Goal: Task Accomplishment & Management: Manage account settings

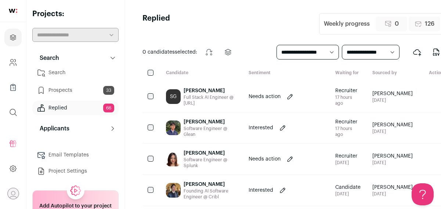
click at [202, 94] on div "[PERSON_NAME]" at bounding box center [210, 90] width 53 height 7
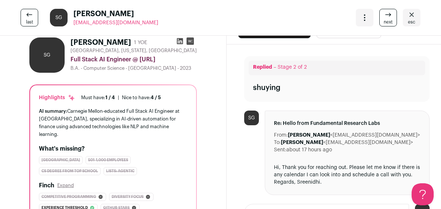
scroll to position [12, 0]
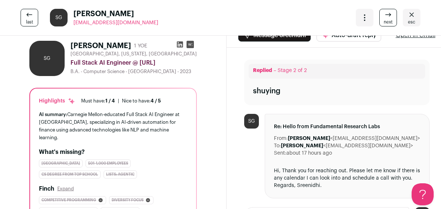
click at [384, 13] on link "next" at bounding box center [388, 18] width 18 height 18
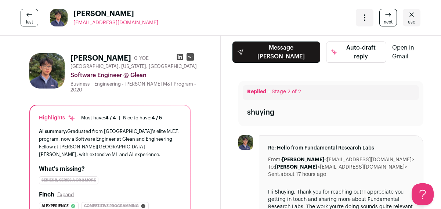
click at [176, 58] on icon at bounding box center [179, 56] width 7 height 7
click at [390, 15] on icon at bounding box center [388, 14] width 9 height 9
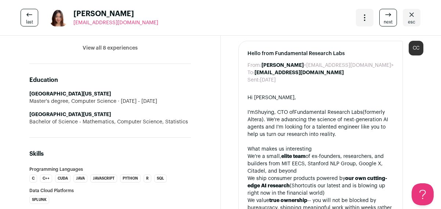
scroll to position [440, 0]
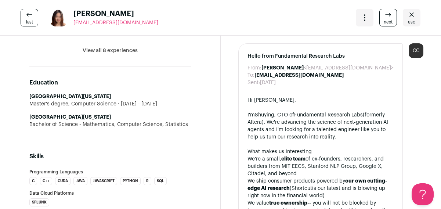
click at [382, 20] on link "next" at bounding box center [388, 18] width 18 height 18
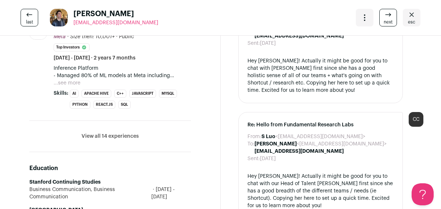
click at [382, 20] on link "next" at bounding box center [388, 18] width 18 height 18
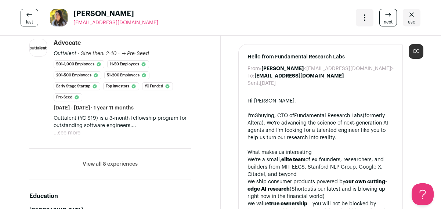
click at [382, 20] on link "next" at bounding box center [388, 18] width 18 height 18
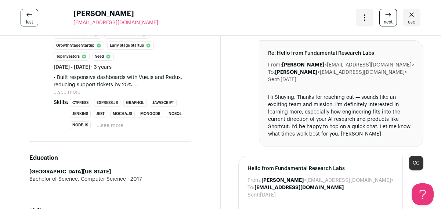
scroll to position [430, 0]
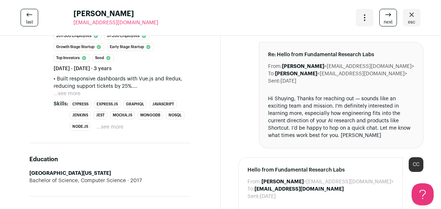
click at [384, 10] on link "next" at bounding box center [388, 18] width 18 height 18
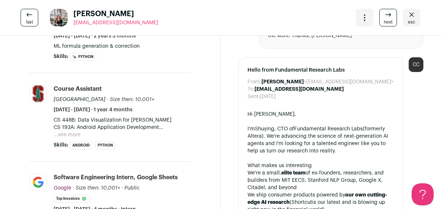
click at [383, 16] on link "next" at bounding box center [388, 18] width 18 height 18
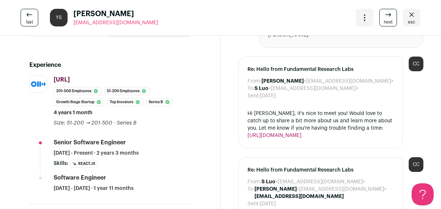
scroll to position [243, 0]
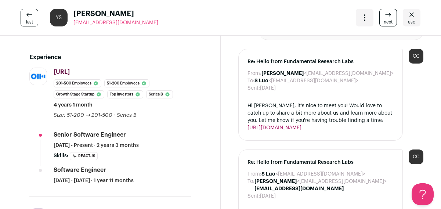
click at [390, 12] on icon at bounding box center [388, 14] width 9 height 9
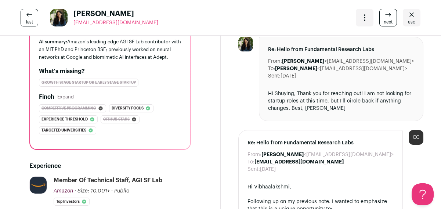
scroll to position [98, 0]
click at [390, 19] on span "next" at bounding box center [388, 22] width 9 height 6
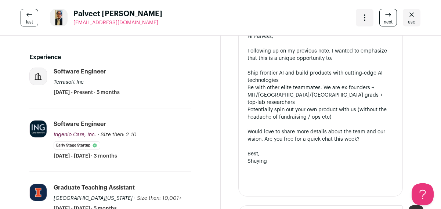
scroll to position [254, 0]
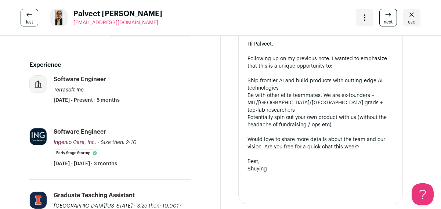
click at [386, 18] on icon at bounding box center [388, 14] width 9 height 9
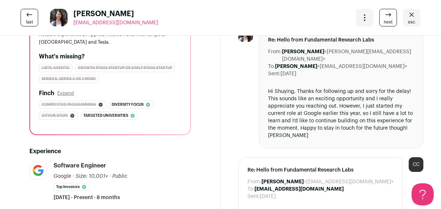
scroll to position [82, 0]
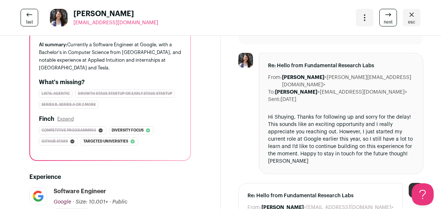
click at [384, 18] on link "next" at bounding box center [388, 18] width 18 height 18
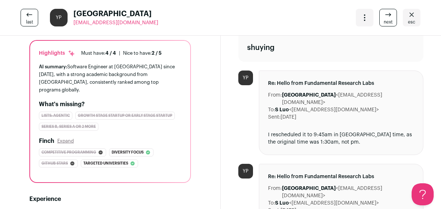
scroll to position [64, 0]
click at [384, 20] on span "next" at bounding box center [388, 22] width 9 height 6
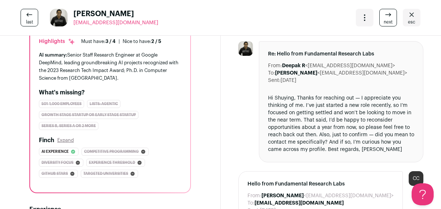
scroll to position [87, 0]
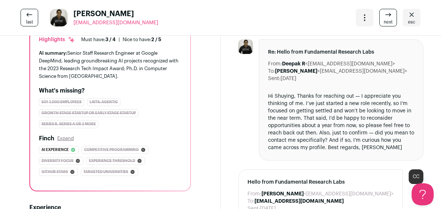
click at [385, 22] on span "next" at bounding box center [388, 22] width 9 height 6
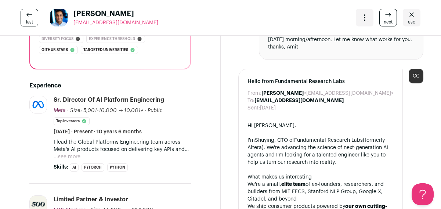
scroll to position [173, 0]
click at [384, 19] on span "next" at bounding box center [388, 22] width 9 height 6
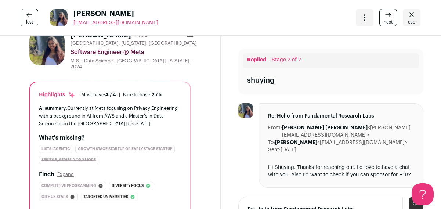
scroll to position [19, 0]
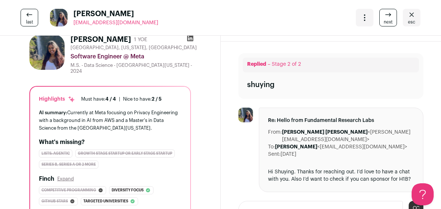
click at [187, 39] on icon at bounding box center [190, 38] width 6 height 6
click at [393, 14] on icon at bounding box center [388, 14] width 9 height 9
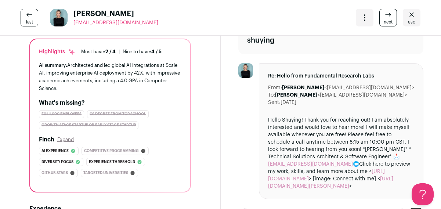
scroll to position [59, 0]
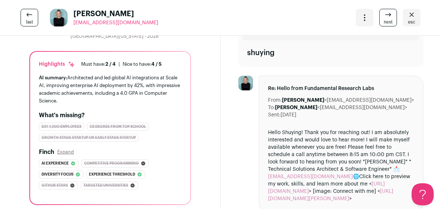
click at [386, 17] on icon at bounding box center [388, 14] width 9 height 9
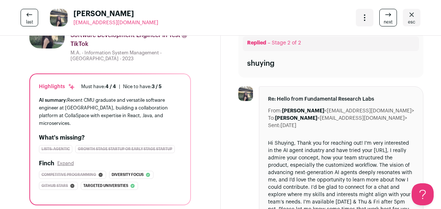
scroll to position [37, 0]
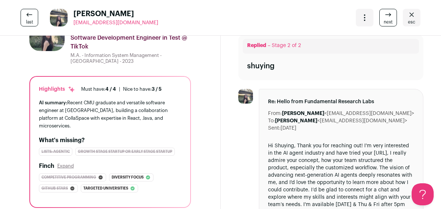
click at [388, 20] on span "next" at bounding box center [388, 22] width 9 height 6
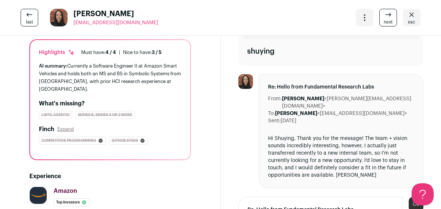
scroll to position [61, 0]
click at [381, 18] on link "next" at bounding box center [388, 18] width 18 height 18
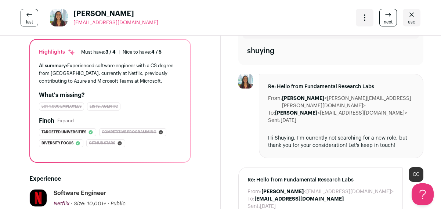
click at [381, 18] on link "next" at bounding box center [388, 18] width 18 height 18
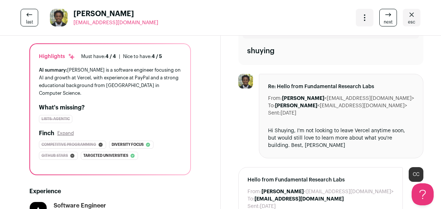
click at [381, 18] on link "next" at bounding box center [388, 18] width 18 height 18
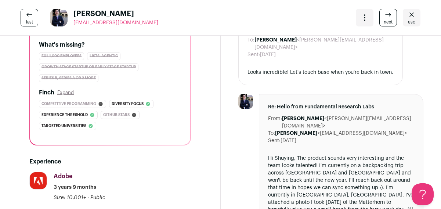
scroll to position [140, 0]
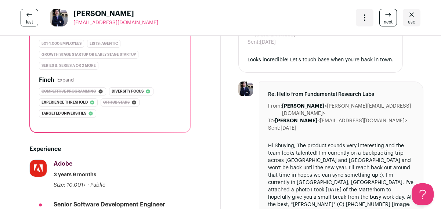
click at [385, 11] on icon at bounding box center [388, 14] width 9 height 9
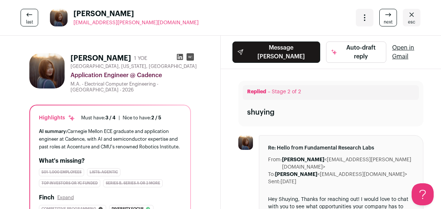
click at [177, 54] on icon at bounding box center [180, 57] width 6 height 6
click at [389, 15] on icon at bounding box center [388, 15] width 5 height 0
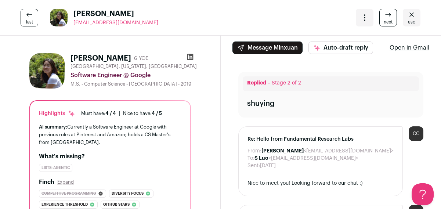
click at [389, 15] on icon at bounding box center [388, 15] width 5 height 0
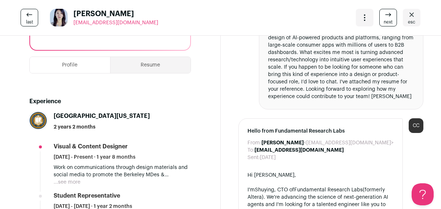
scroll to position [205, 0]
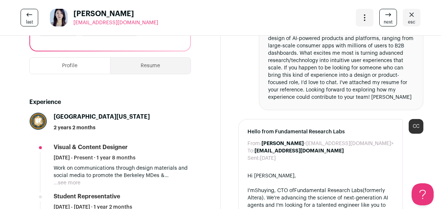
click at [387, 17] on icon at bounding box center [388, 14] width 9 height 9
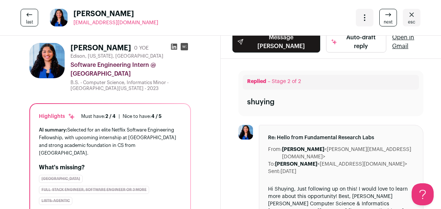
scroll to position [8, 0]
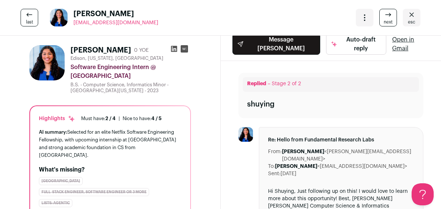
click at [408, 20] on span "esc" at bounding box center [411, 22] width 7 height 6
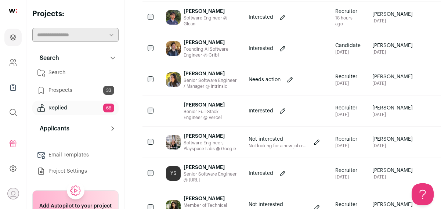
scroll to position [153, 0]
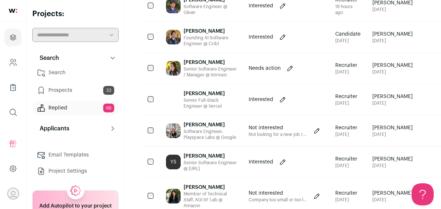
click at [219, 66] on div "[PERSON_NAME]" at bounding box center [210, 62] width 53 height 7
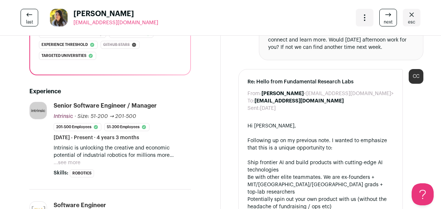
scroll to position [189, 0]
click at [77, 159] on button "...see more" at bounding box center [67, 162] width 27 height 7
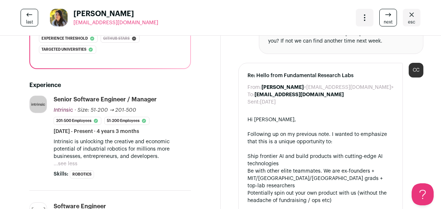
scroll to position [240, 0]
